Goal: Transaction & Acquisition: Purchase product/service

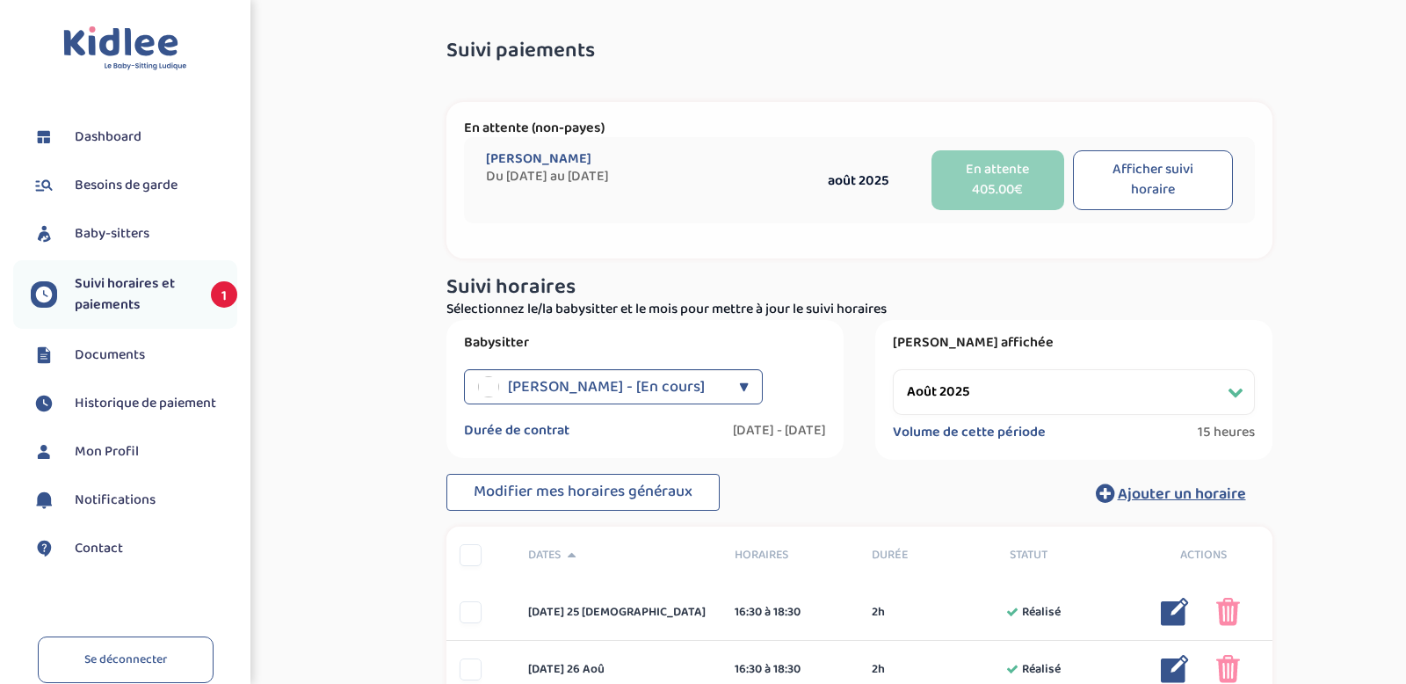
select select "août 2025"
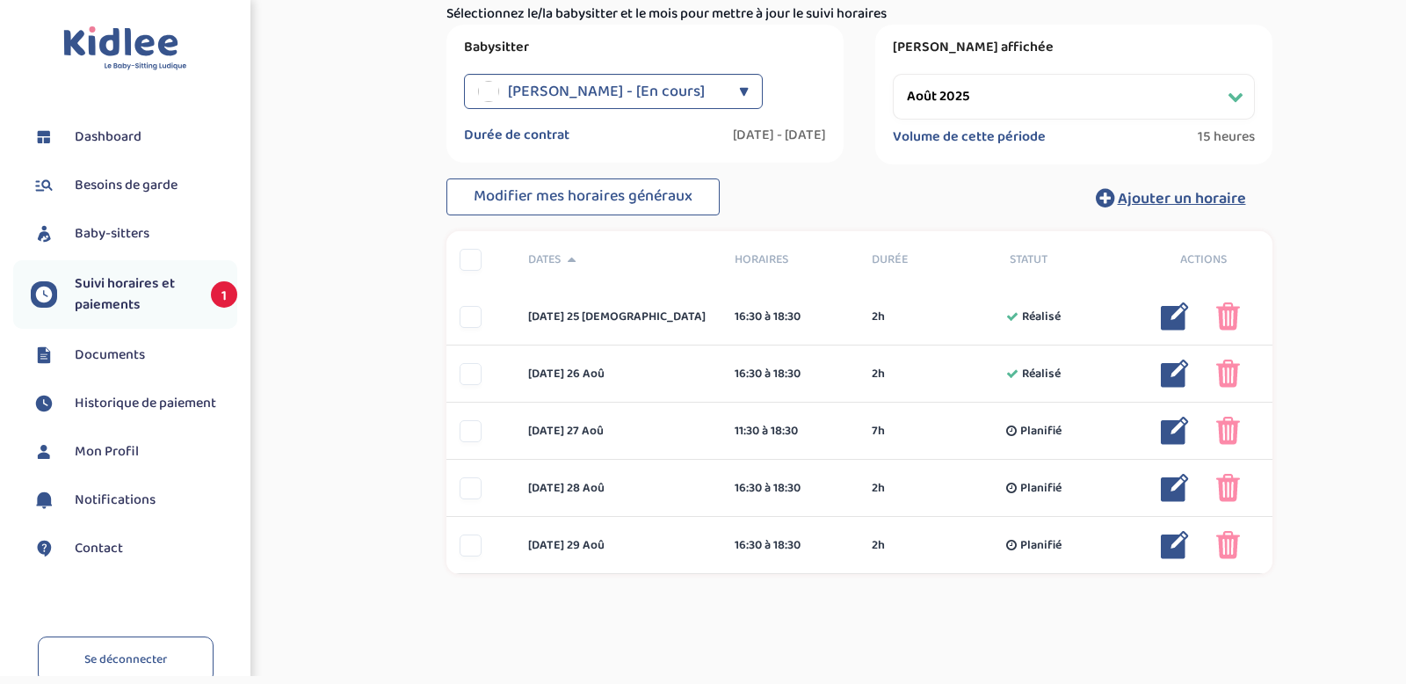
click at [139, 267] on li "Suivi horaires et paiements 1" at bounding box center [125, 294] width 224 height 69
click at [118, 286] on span "Suivi horaires et paiements" at bounding box center [134, 294] width 119 height 42
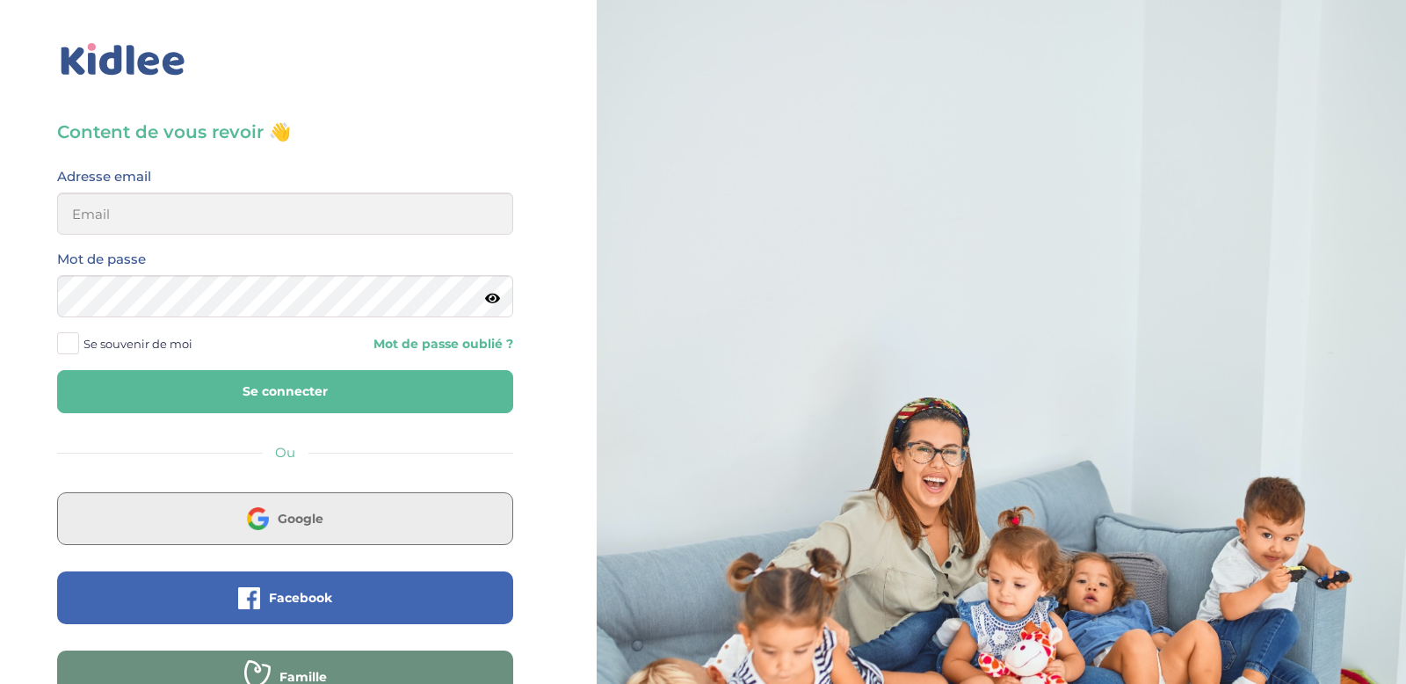
click at [276, 519] on button "Google" at bounding box center [285, 518] width 456 height 53
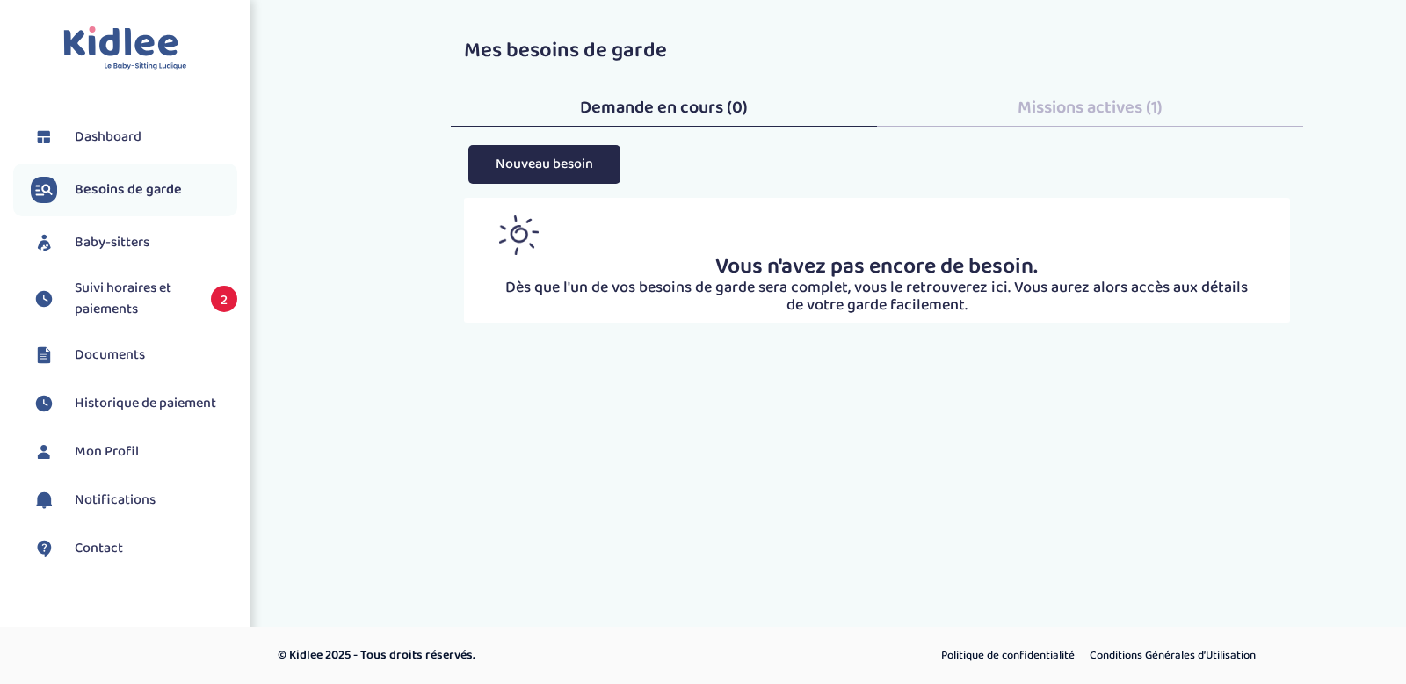
click at [171, 296] on span "Suivi horaires et paiements" at bounding box center [134, 299] width 119 height 42
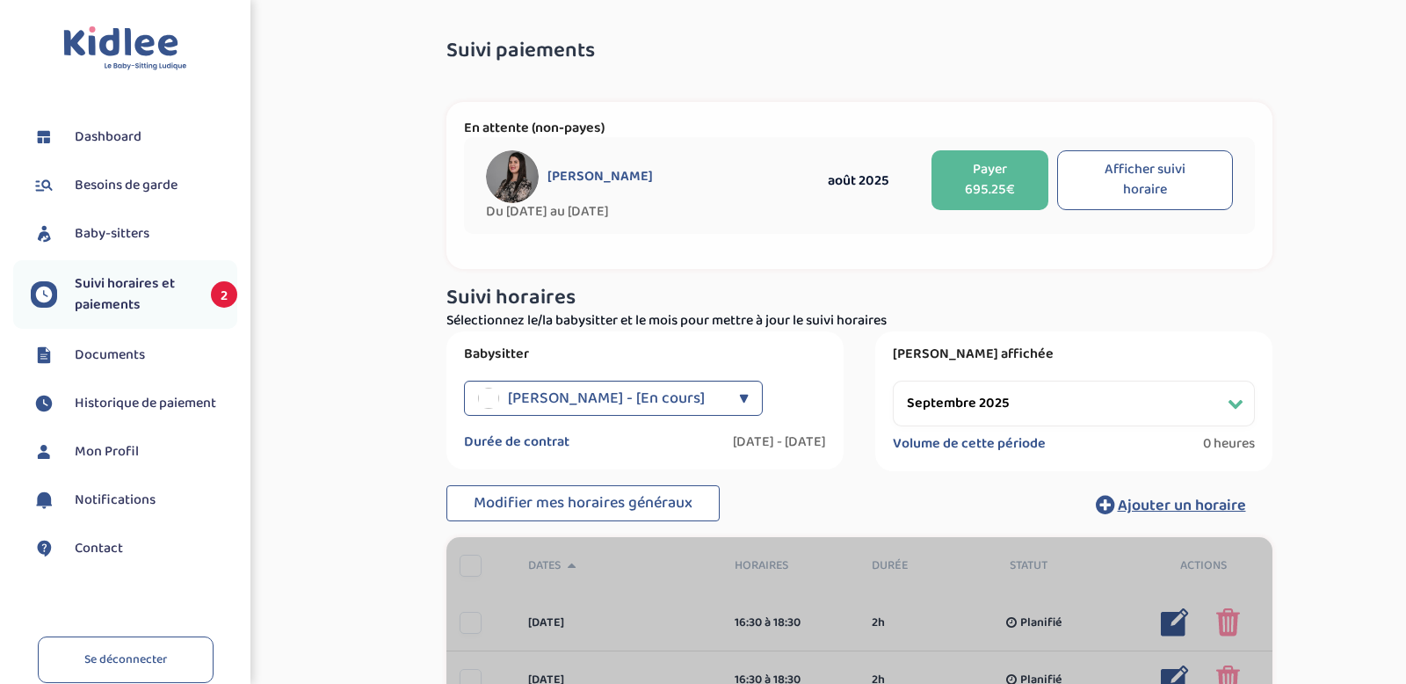
select select "septembre 2025"
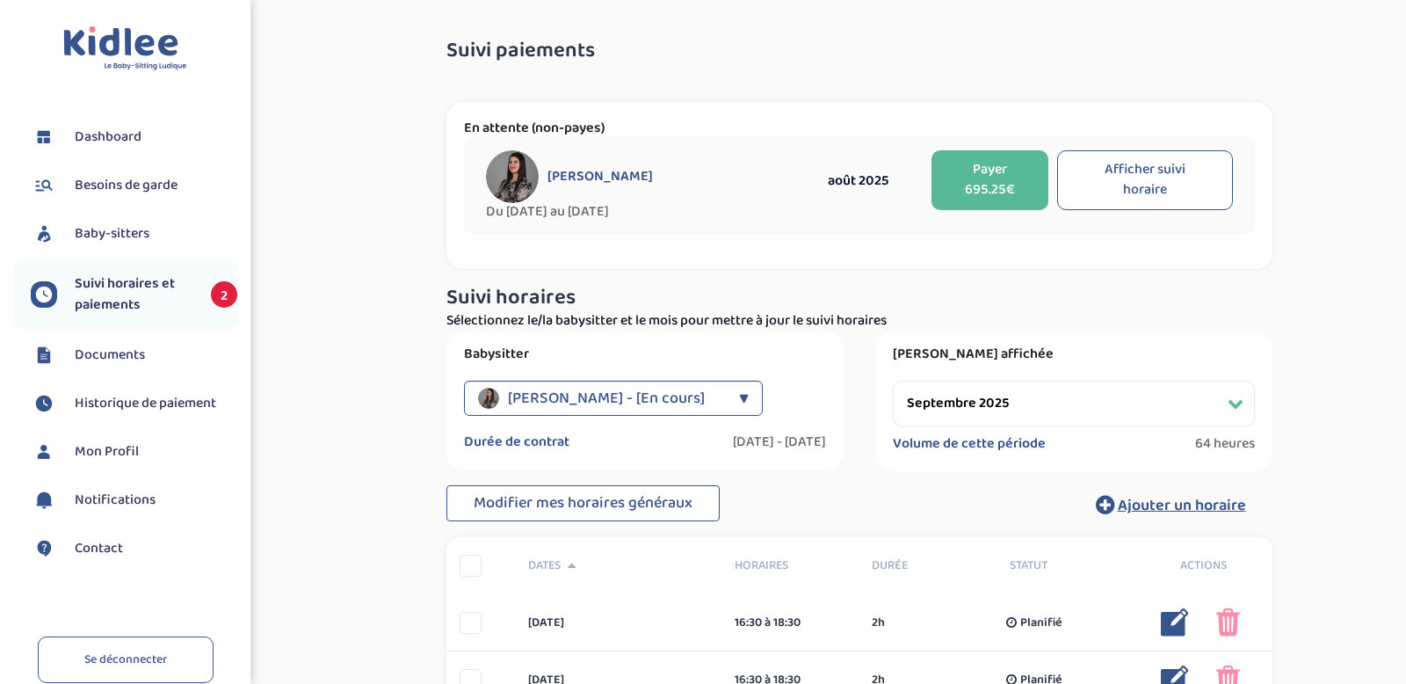
click at [972, 190] on button "Payer 695.25€" at bounding box center [991, 180] width 118 height 60
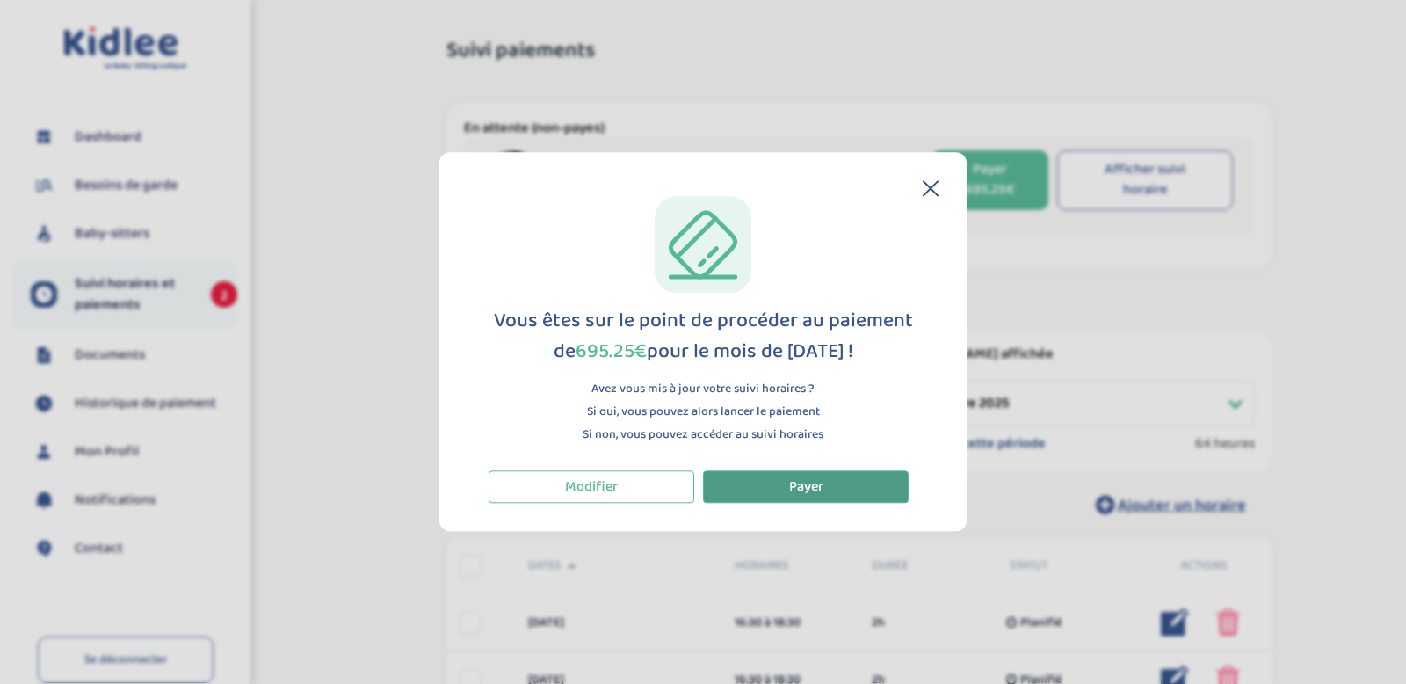
click at [839, 480] on button "Payer" at bounding box center [806, 486] width 206 height 33
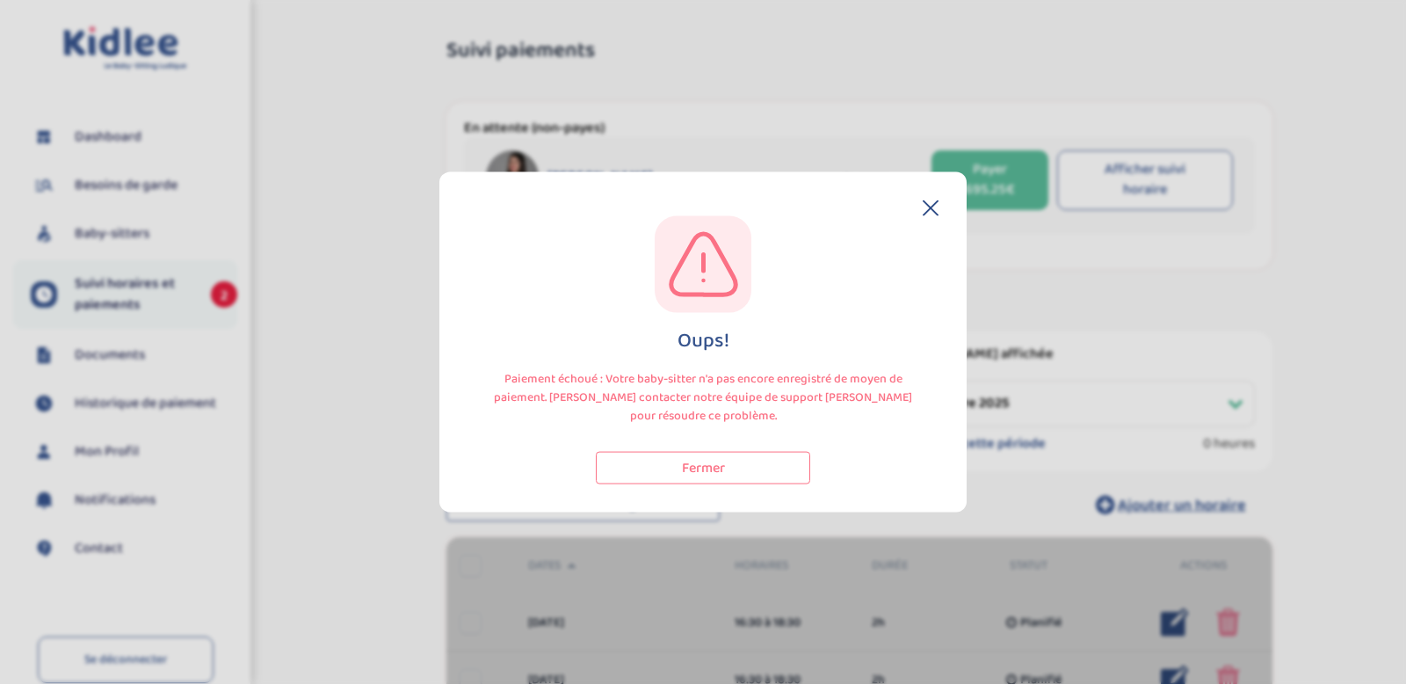
select select "septembre 2025"
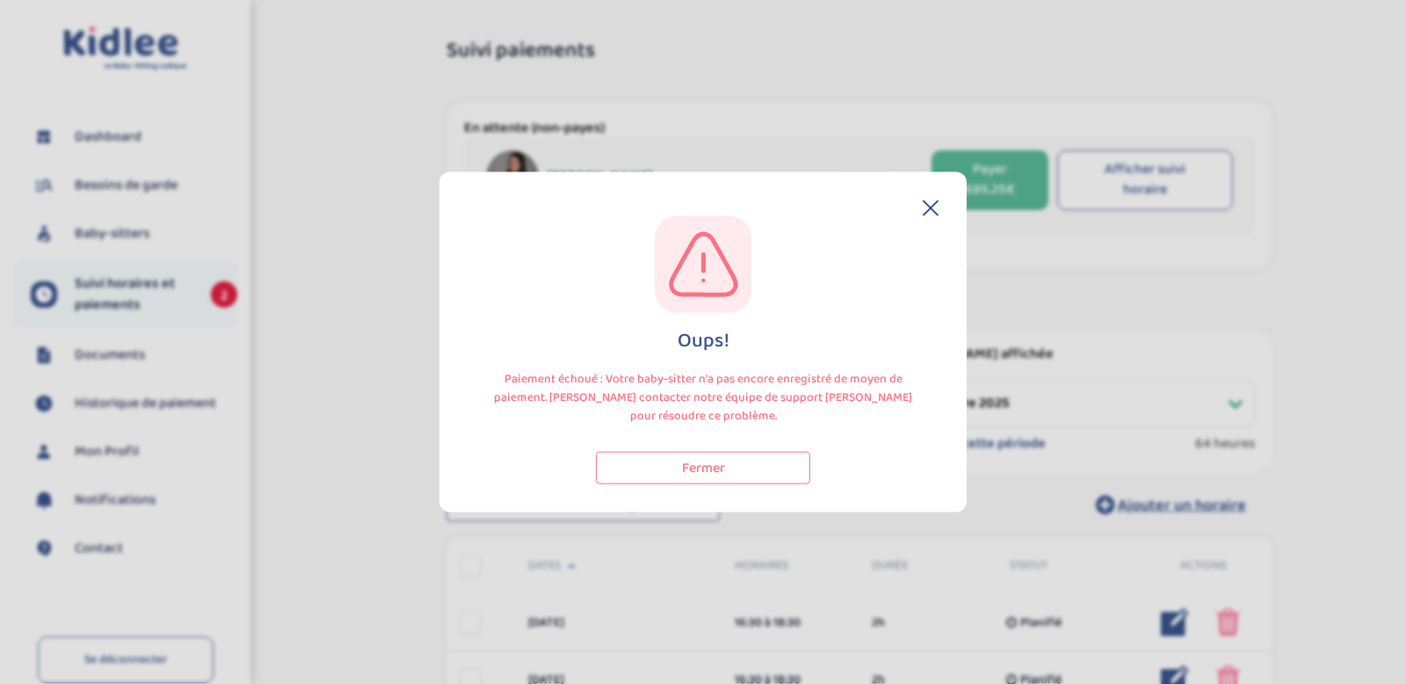
click at [934, 212] on icon at bounding box center [931, 208] width 14 height 14
